Goal: Task Accomplishment & Management: Manage account settings

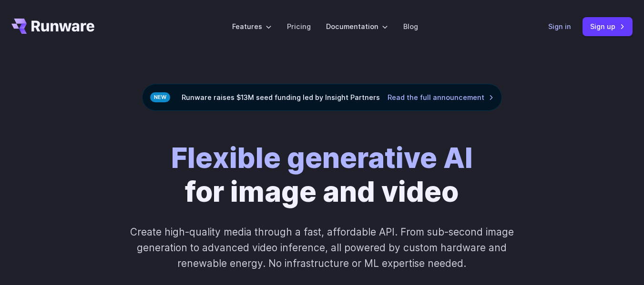
click at [564, 27] on link "Sign in" at bounding box center [559, 26] width 23 height 11
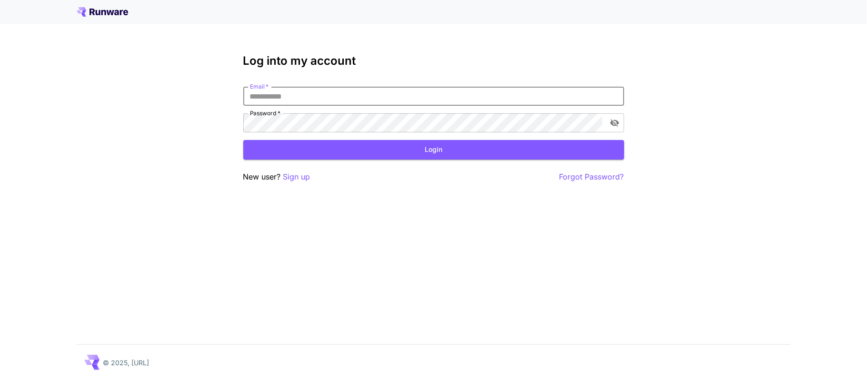
click at [394, 96] on input "Email   *" at bounding box center [433, 96] width 381 height 19
type input "**********"
click at [373, 147] on button "Login" at bounding box center [433, 150] width 381 height 20
